Goal: Obtain resource: Obtain resource

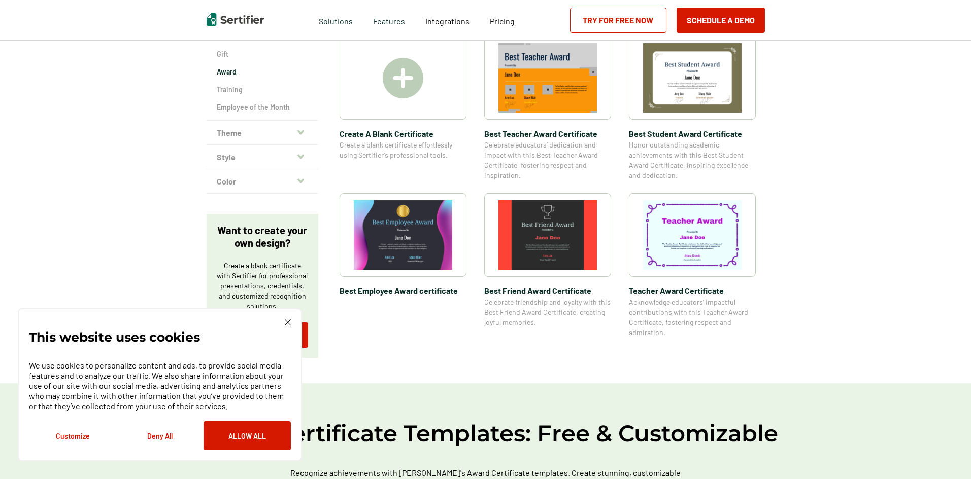
scroll to position [203, 0]
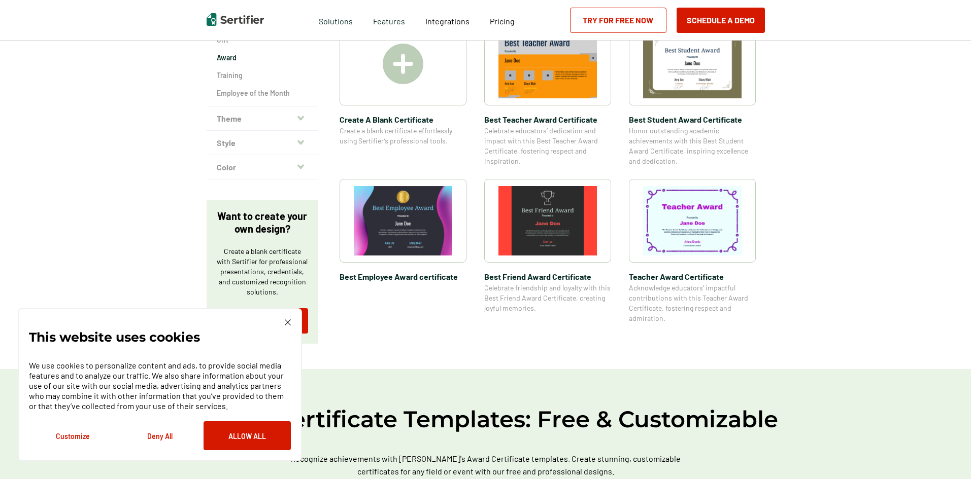
click at [702, 230] on img at bounding box center [692, 221] width 98 height 70
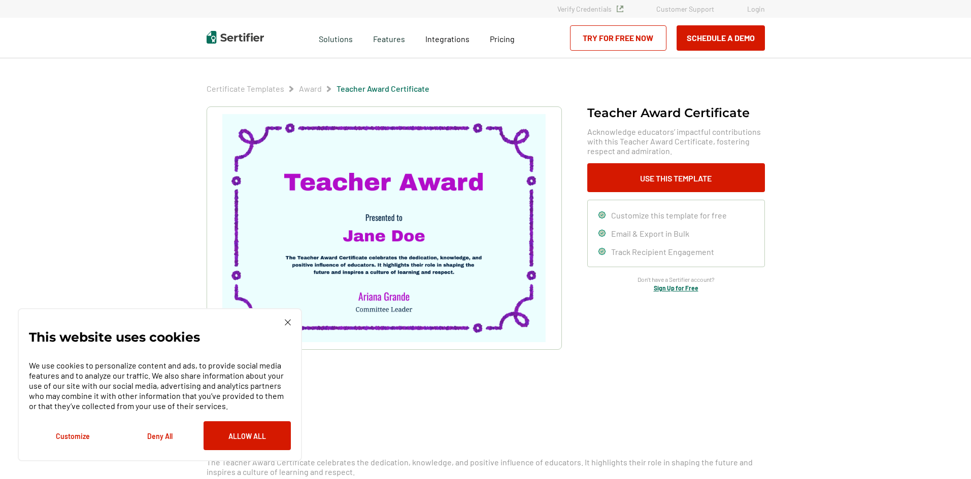
click at [288, 322] on img at bounding box center [288, 323] width 6 height 6
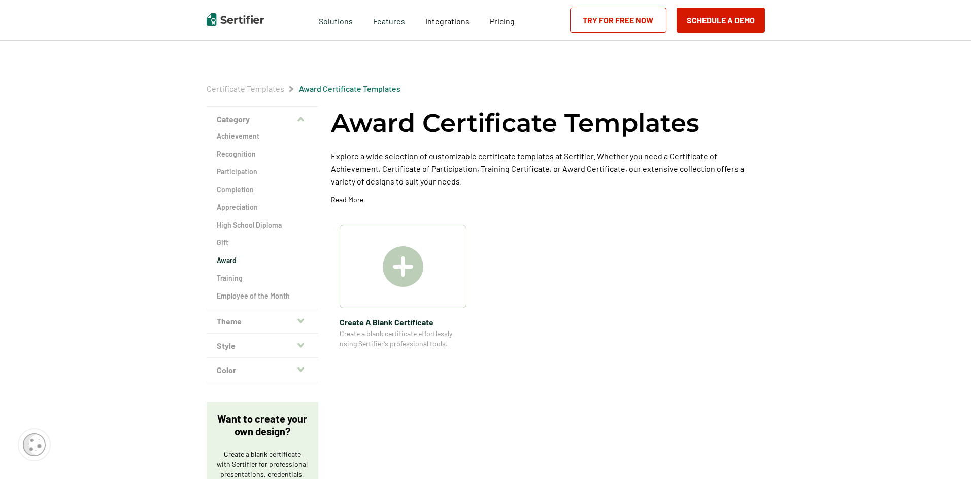
scroll to position [203, 0]
